Goal: Entertainment & Leisure: Consume media (video, audio)

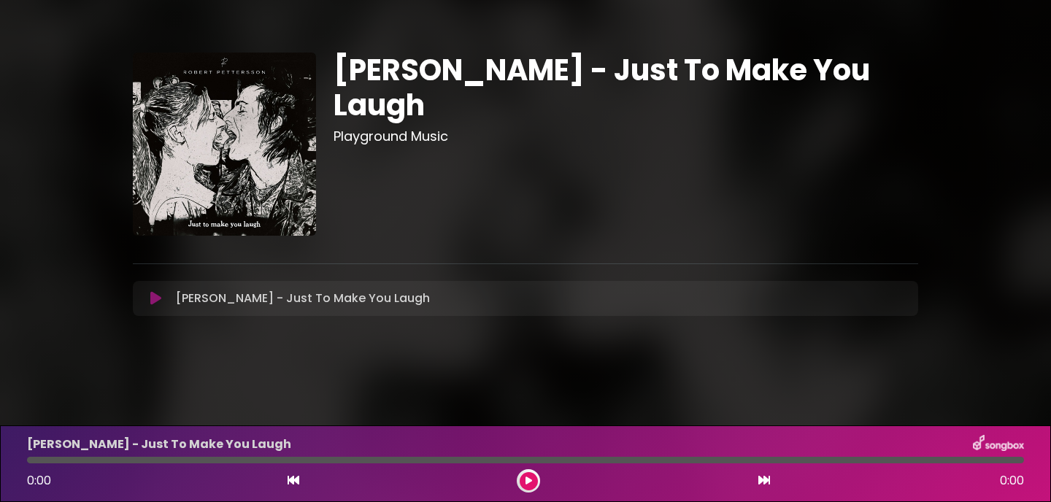
click at [160, 298] on icon at bounding box center [155, 298] width 11 height 15
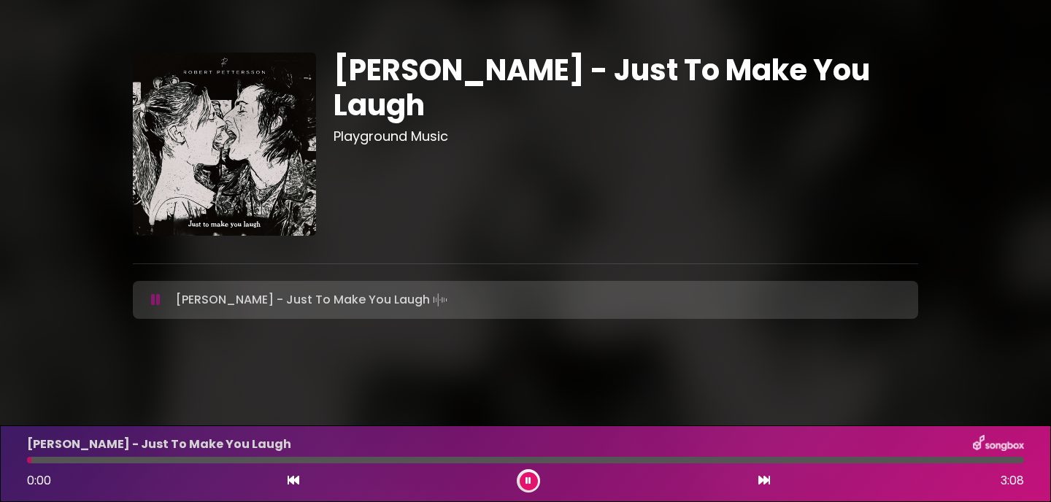
click at [88, 462] on div at bounding box center [525, 460] width 997 height 7
click at [155, 459] on div at bounding box center [525, 460] width 997 height 7
click at [208, 458] on div at bounding box center [525, 460] width 997 height 7
click at [315, 463] on div "Robert Pettersson - Just To Make You Laugh 0:35 3:08" at bounding box center [525, 464] width 1014 height 58
click at [317, 461] on div at bounding box center [525, 460] width 997 height 7
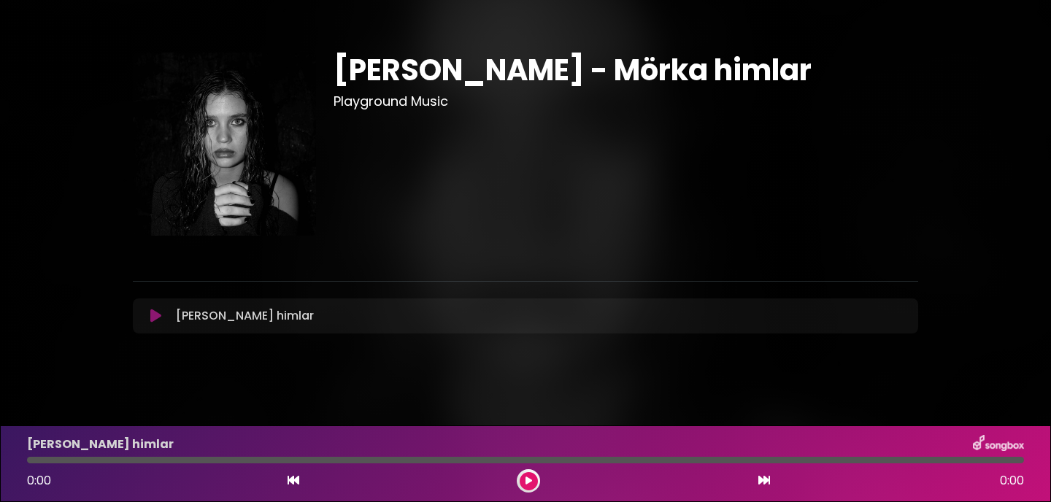
click at [522, 485] on button at bounding box center [529, 481] width 18 height 18
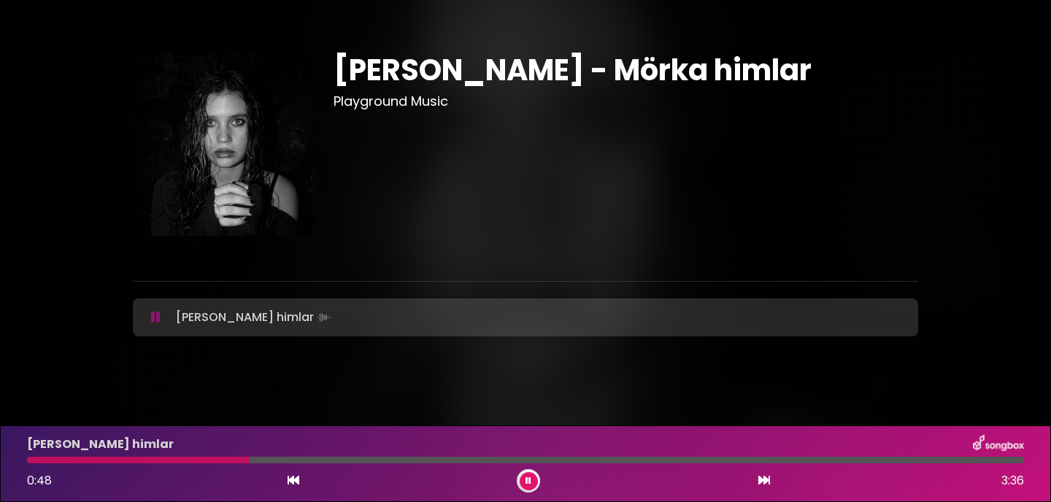
click at [209, 457] on div at bounding box center [138, 460] width 223 height 7
click at [200, 460] on div at bounding box center [525, 460] width 997 height 7
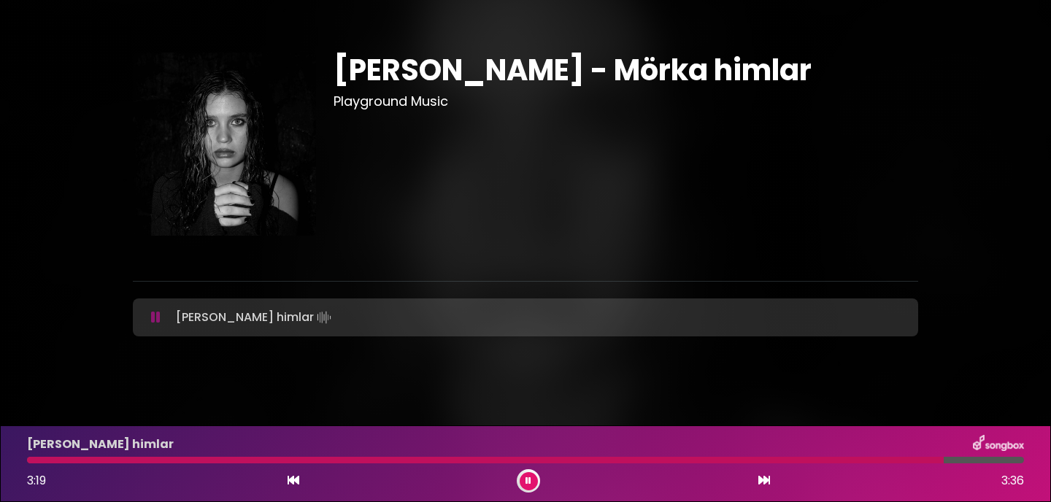
click at [55, 459] on div at bounding box center [485, 460] width 917 height 7
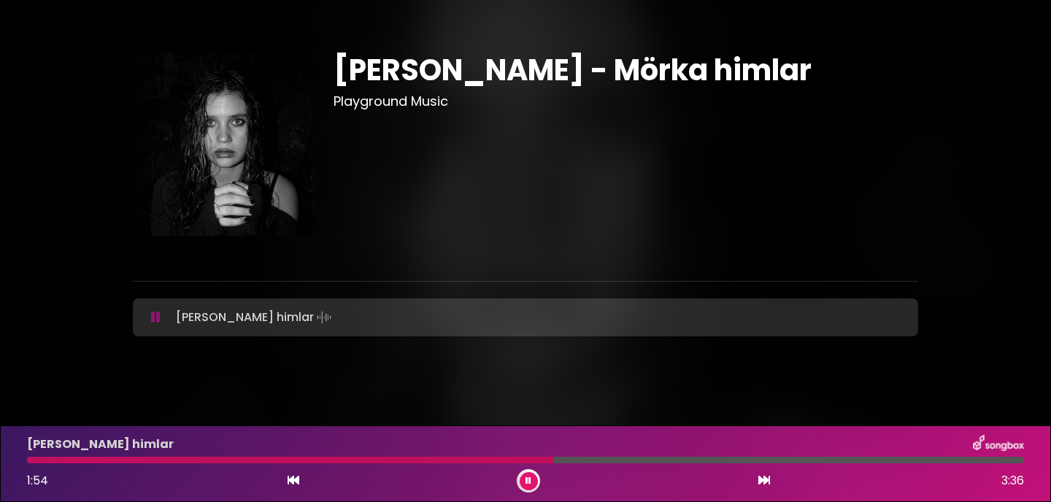
click at [488, 460] on div at bounding box center [290, 460] width 527 height 7
click at [670, 458] on div at bounding box center [525, 460] width 997 height 7
